Goal: Task Accomplishment & Management: Manage account settings

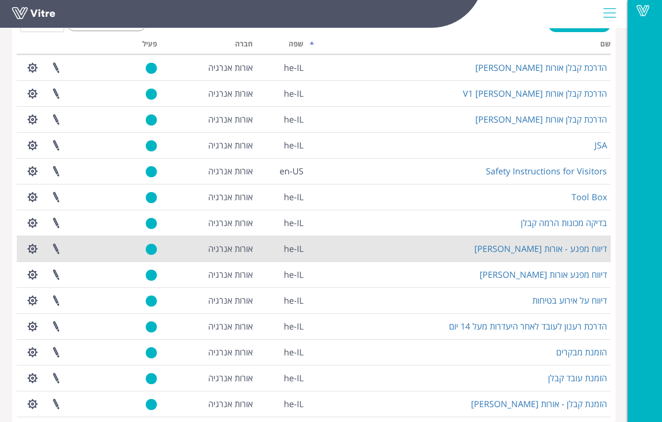
scroll to position [130, 0]
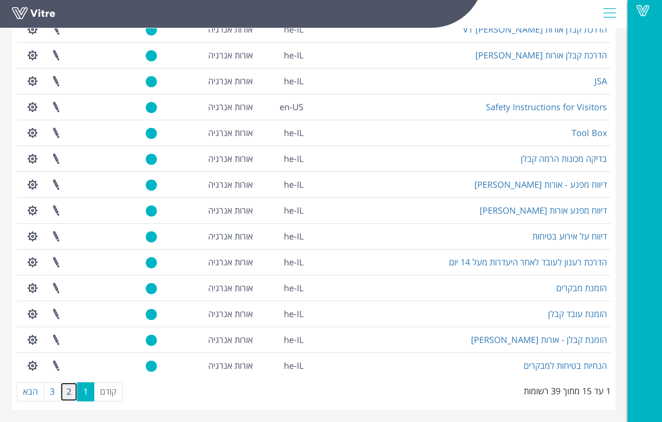
click at [71, 390] on link "2" at bounding box center [68, 391] width 17 height 19
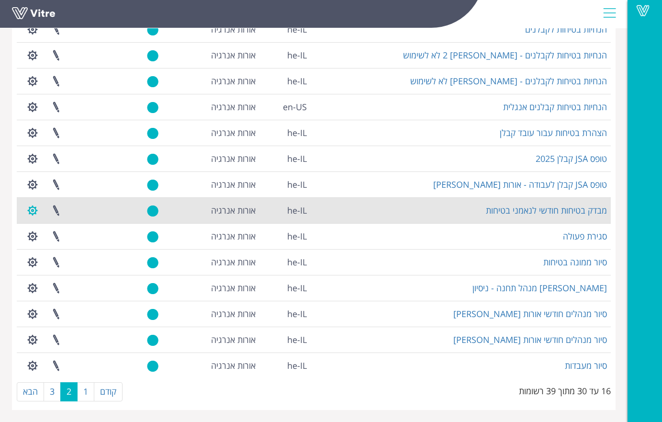
click at [33, 208] on button "button" at bounding box center [33, 210] width 24 height 25
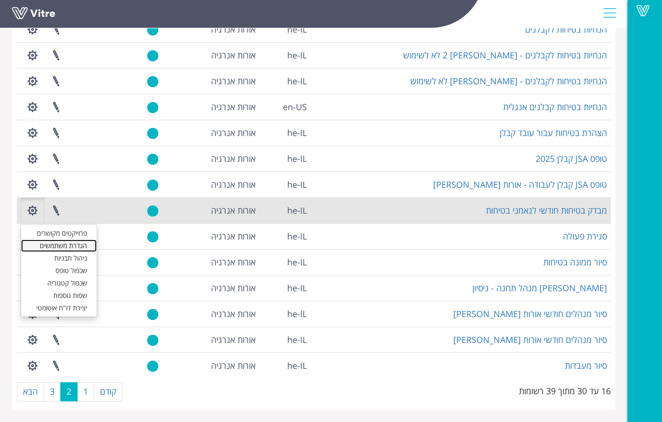
click at [56, 245] on link "הגדרת משתמשים" at bounding box center [59, 245] width 76 height 12
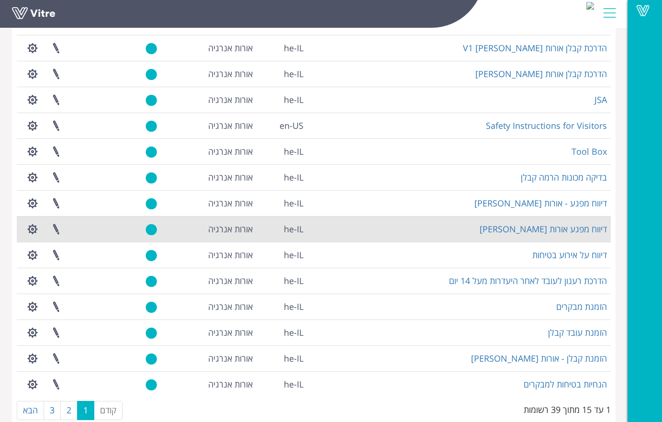
scroll to position [130, 0]
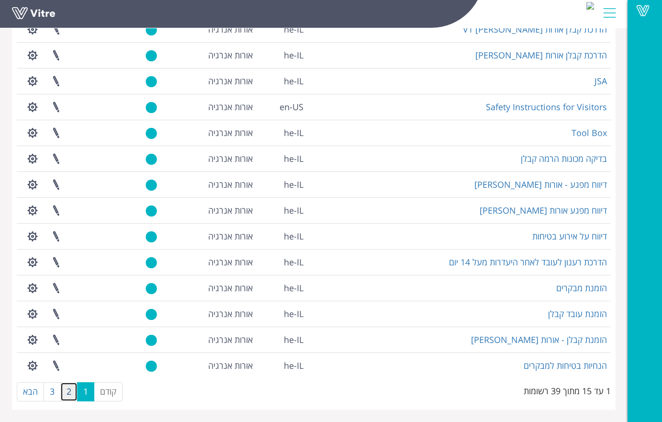
click at [71, 390] on link "2" at bounding box center [68, 391] width 17 height 19
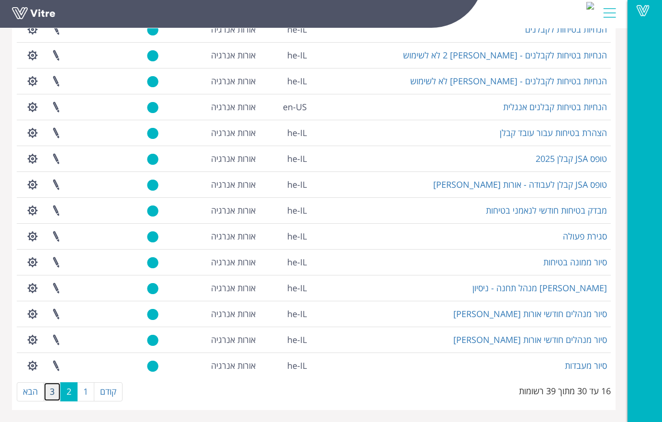
click at [52, 389] on link "3" at bounding box center [52, 391] width 17 height 19
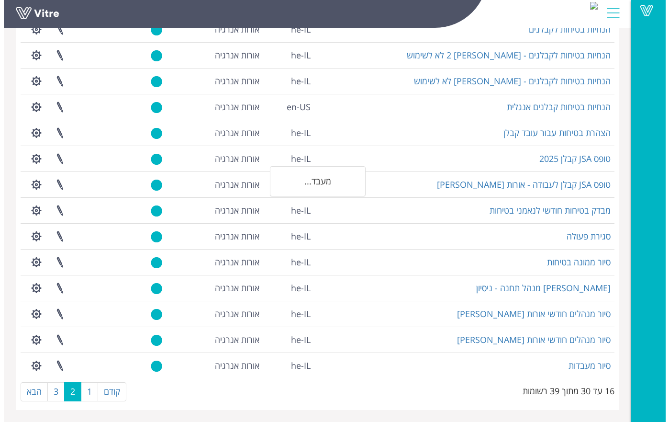
scroll to position [0, 0]
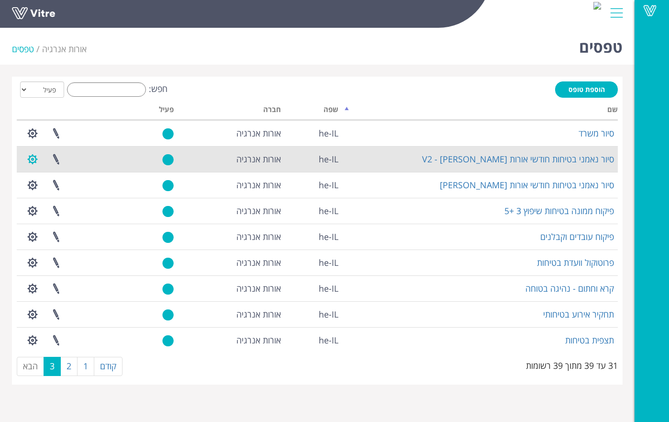
click at [31, 157] on button "button" at bounding box center [33, 158] width 24 height 25
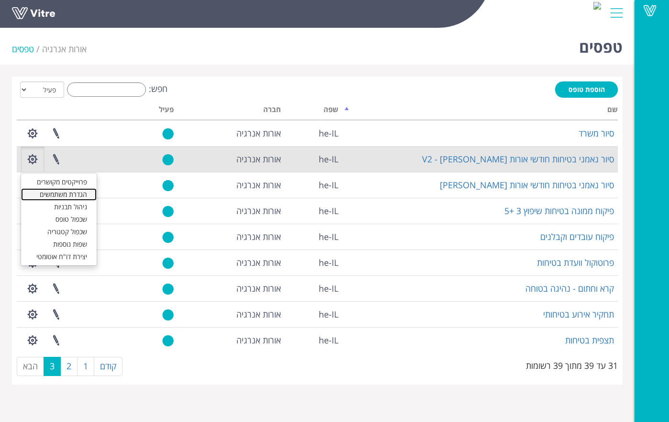
click at [51, 194] on link "הגדרת משתמשים" at bounding box center [59, 194] width 76 height 12
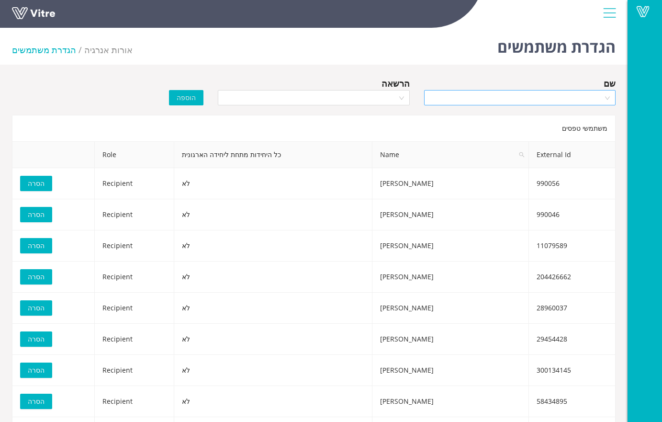
click at [607, 97] on div at bounding box center [519, 97] width 191 height 15
type input "רעות"
click at [582, 116] on div "רעות סדיקוב" at bounding box center [519, 116] width 180 height 11
click at [393, 94] on input "search" at bounding box center [309, 97] width 173 height 14
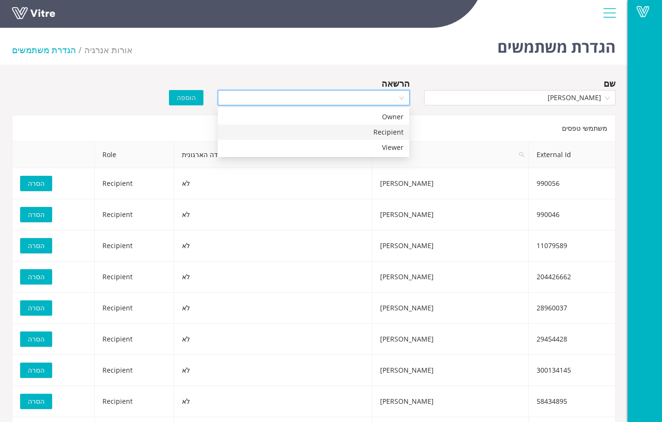
click at [380, 131] on div "Recipient" at bounding box center [313, 132] width 180 height 11
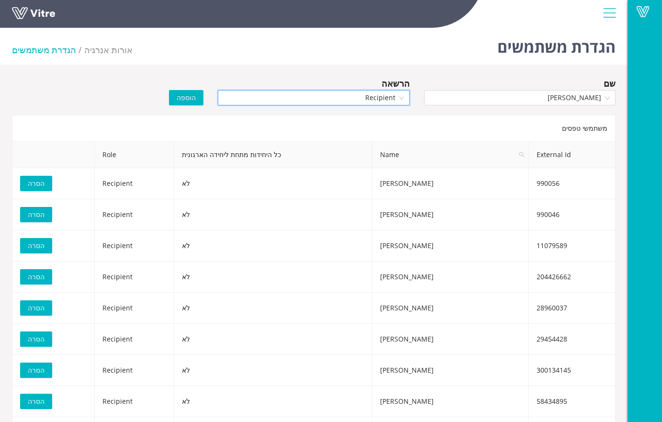
click at [195, 99] on span "הוספה" at bounding box center [186, 97] width 19 height 11
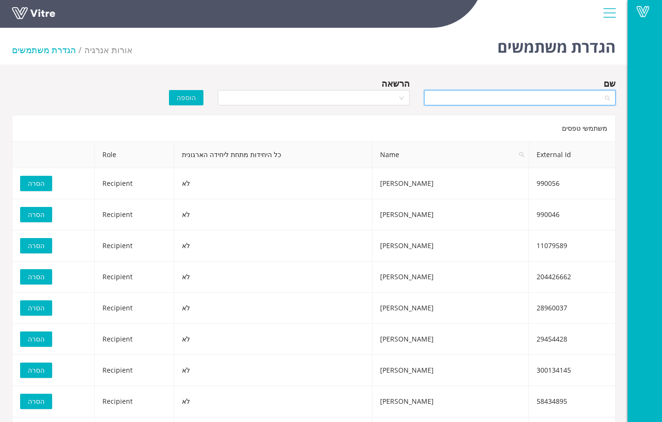
click at [591, 99] on input "search" at bounding box center [516, 97] width 173 height 14
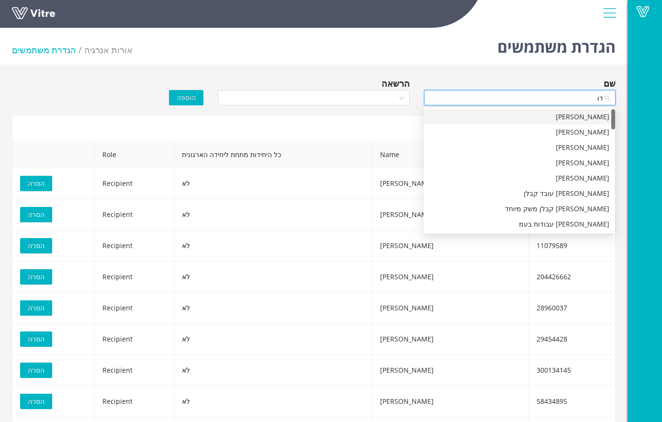
type input "דוד"
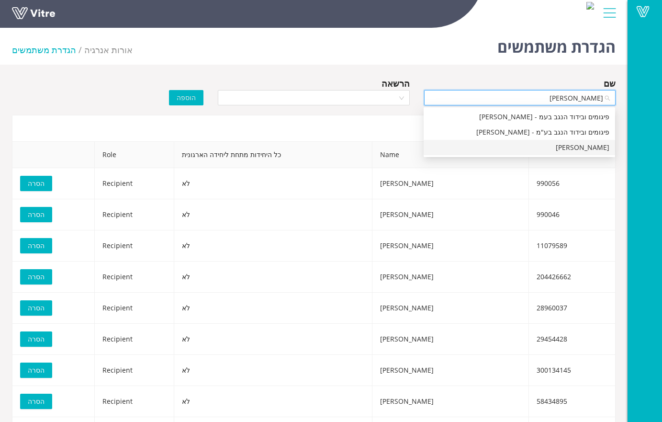
click at [594, 146] on div "דוד מדינה" at bounding box center [519, 147] width 180 height 11
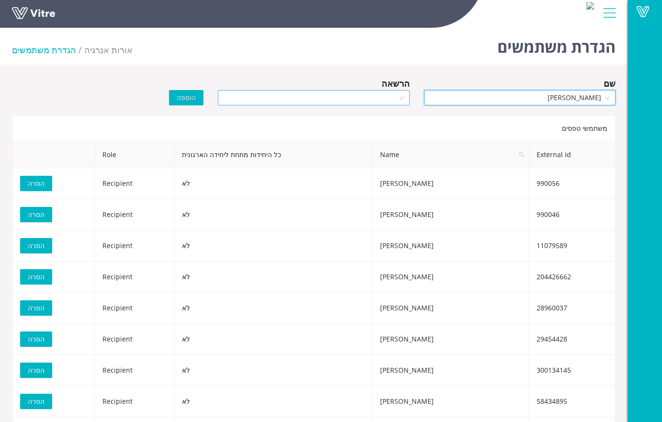
click at [398, 95] on div at bounding box center [313, 97] width 191 height 15
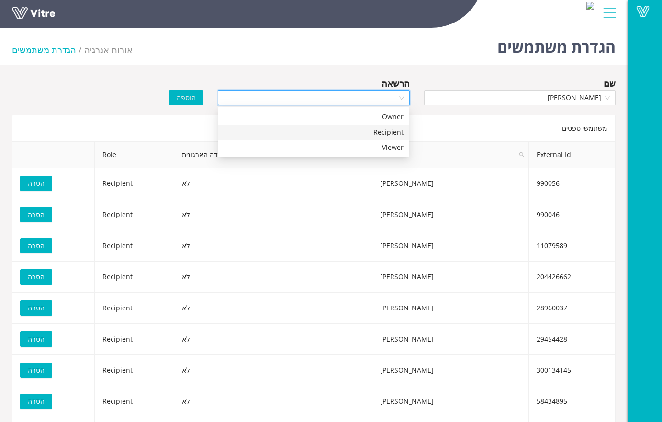
click at [390, 131] on div "Recipient" at bounding box center [313, 132] width 180 height 11
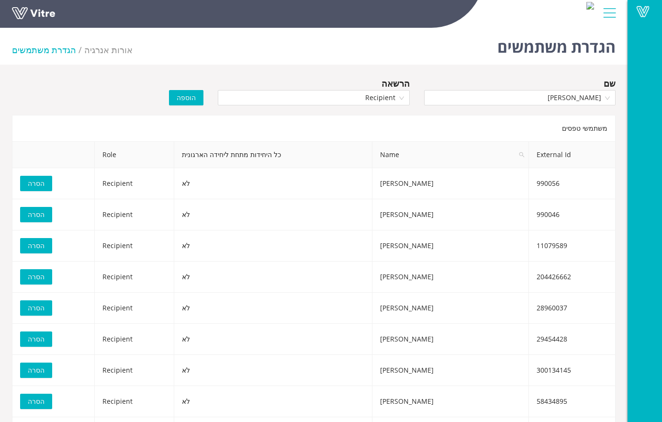
click at [189, 98] on span "הוספה" at bounding box center [186, 97] width 19 height 11
